Goal: Information Seeking & Learning: Check status

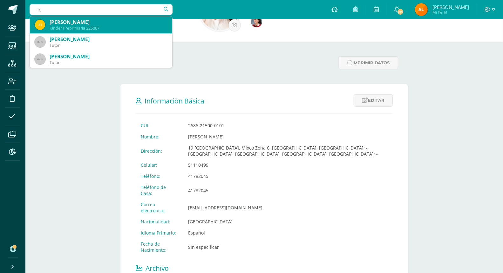
type input "i"
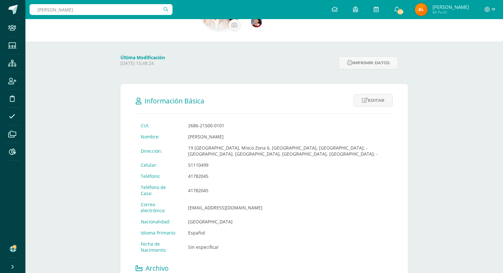
type input "[PERSON_NAME]"
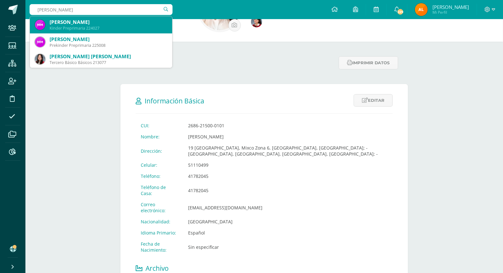
click at [87, 20] on div "[PERSON_NAME]" at bounding box center [109, 22] width 118 height 7
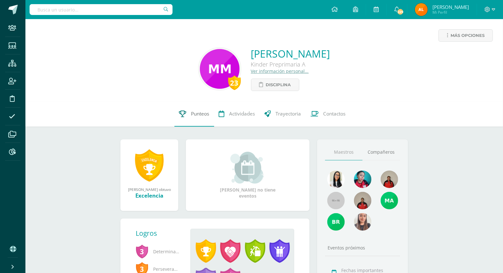
click at [198, 114] on span "Punteos" at bounding box center [200, 113] width 18 height 7
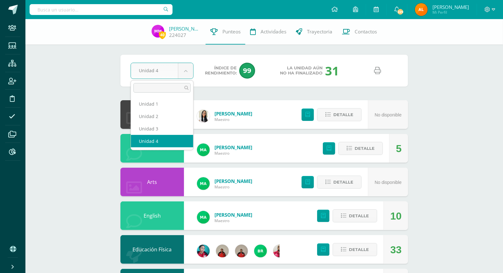
click at [161, 68] on body "Staff Estudiantes Estructura Inscripción Disciplina Asistencia Archivos Reporte…" at bounding box center [251, 256] width 503 height 512
click at [91, 69] on body "Staff Estudiantes Estructura Inscripción Disciplina Asistencia Archivos Reporte…" at bounding box center [251, 256] width 503 height 512
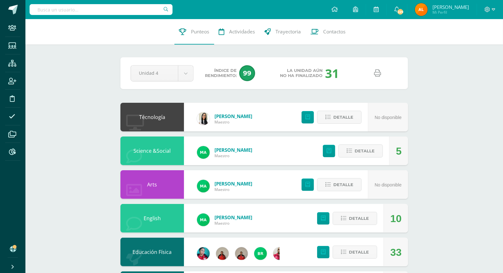
click at [373, 72] on link at bounding box center [378, 73] width 16 height 16
click at [102, 10] on input "text" at bounding box center [101, 9] width 143 height 11
click at [11, 46] on icon at bounding box center [12, 46] width 8 height 6
